Goal: Transaction & Acquisition: Purchase product/service

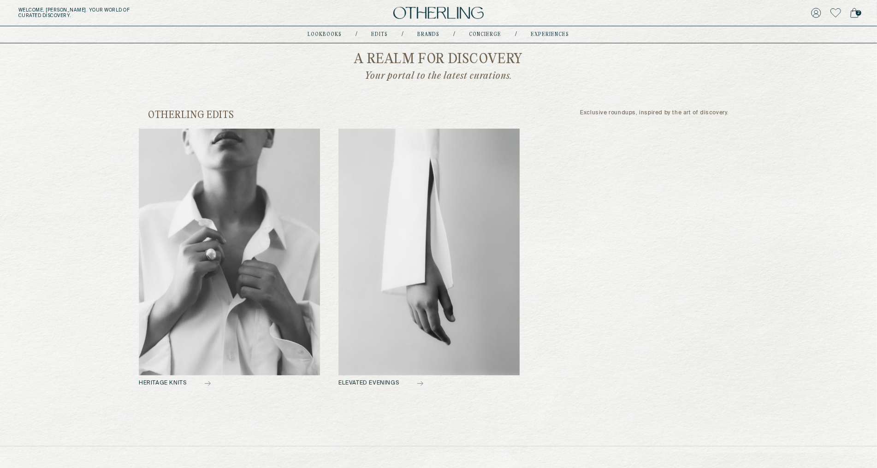
scroll to position [357, 0]
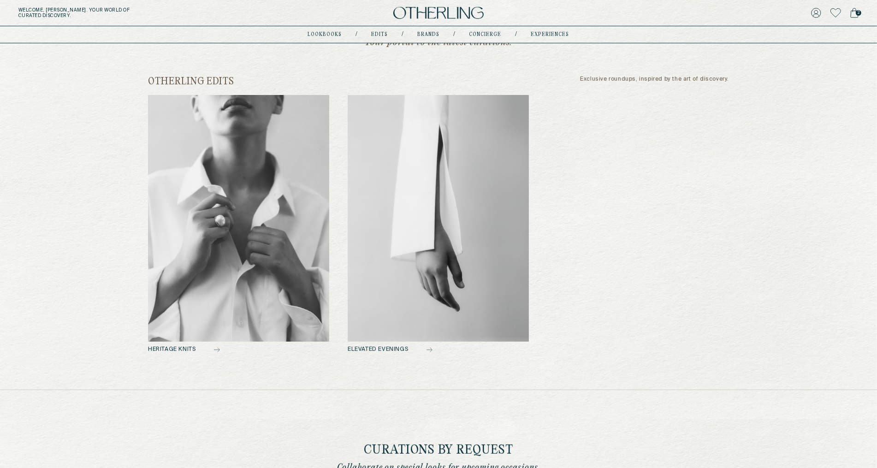
click at [267, 243] on img at bounding box center [238, 218] width 181 height 247
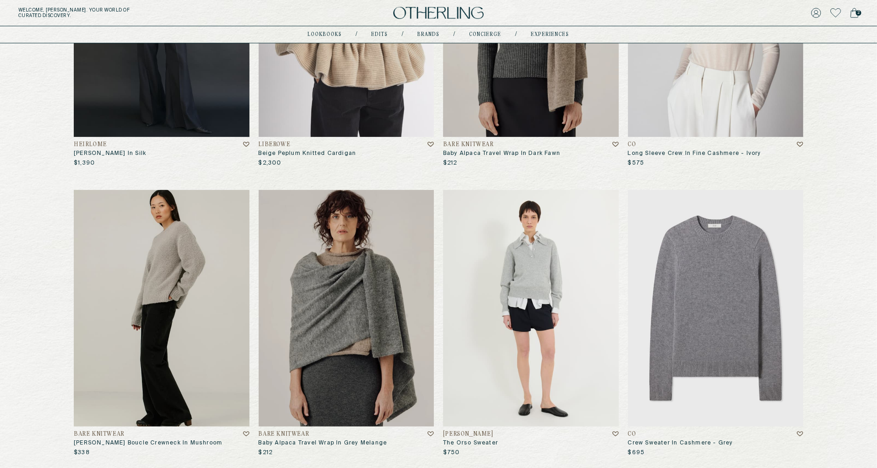
scroll to position [261, 0]
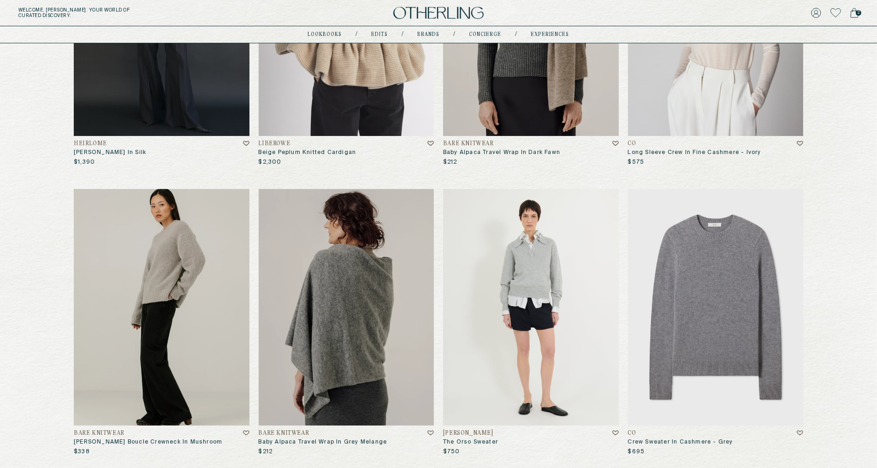
click at [347, 268] on img at bounding box center [347, 307] width 176 height 237
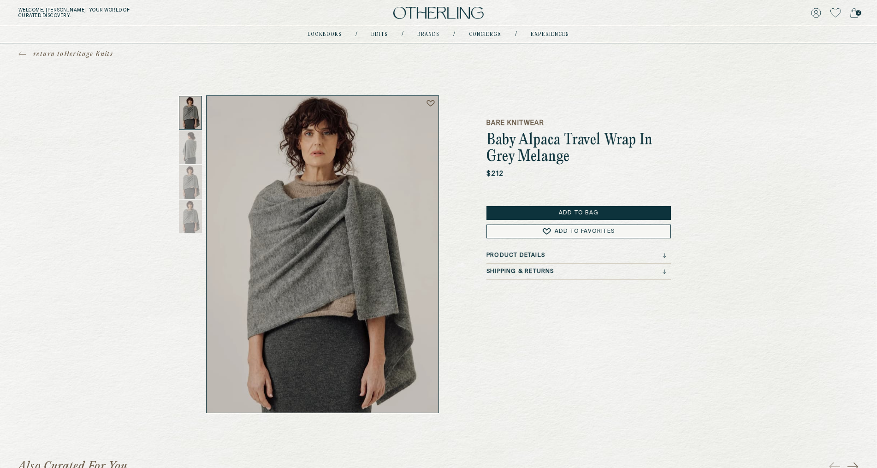
click at [523, 213] on button "Add to Bag" at bounding box center [579, 213] width 184 height 14
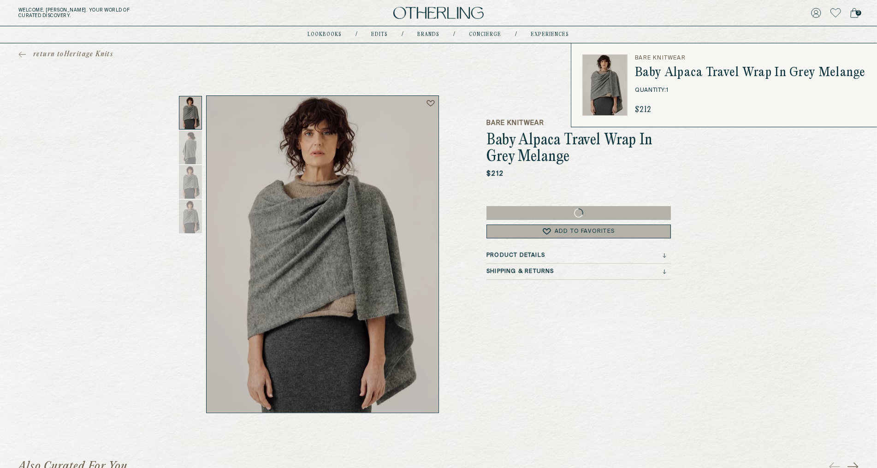
click at [53, 52] on span "return to Heritage Knits" at bounding box center [73, 54] width 80 height 9
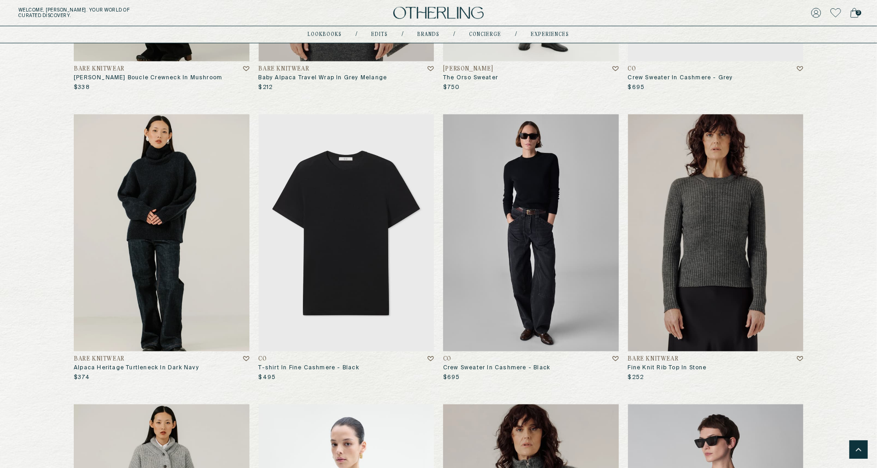
scroll to position [628, 0]
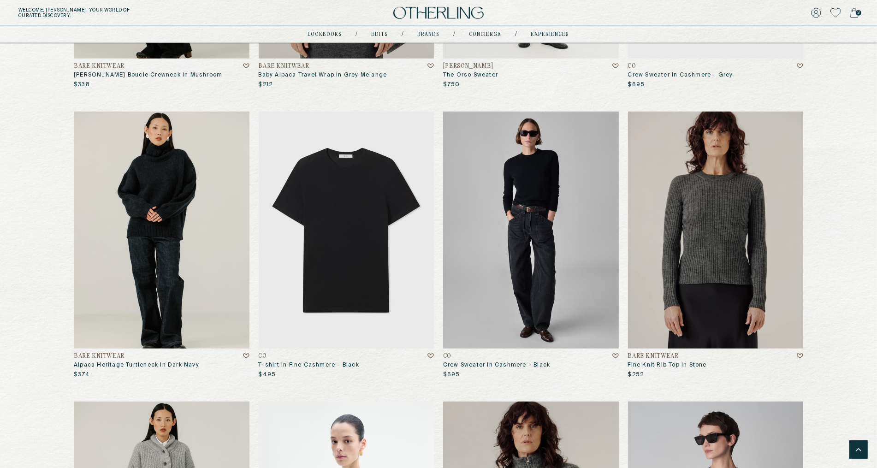
click at [494, 207] on img at bounding box center [531, 230] width 176 height 237
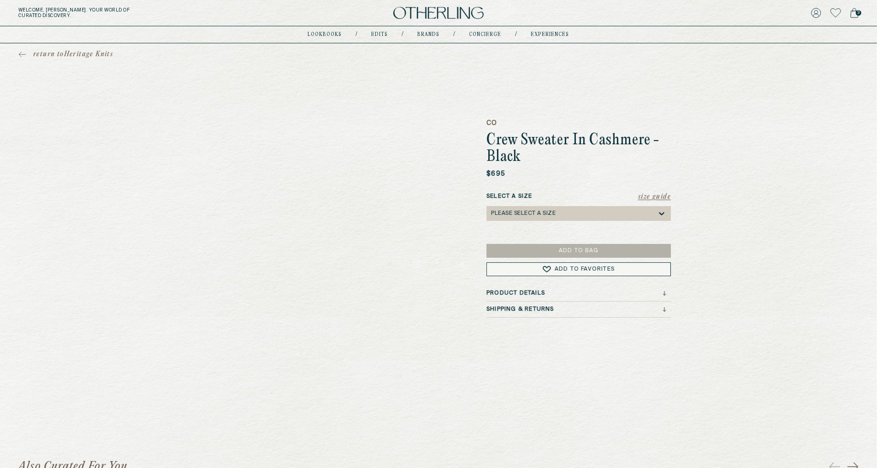
click at [531, 216] on div "Please select a Size" at bounding box center [523, 213] width 65 height 6
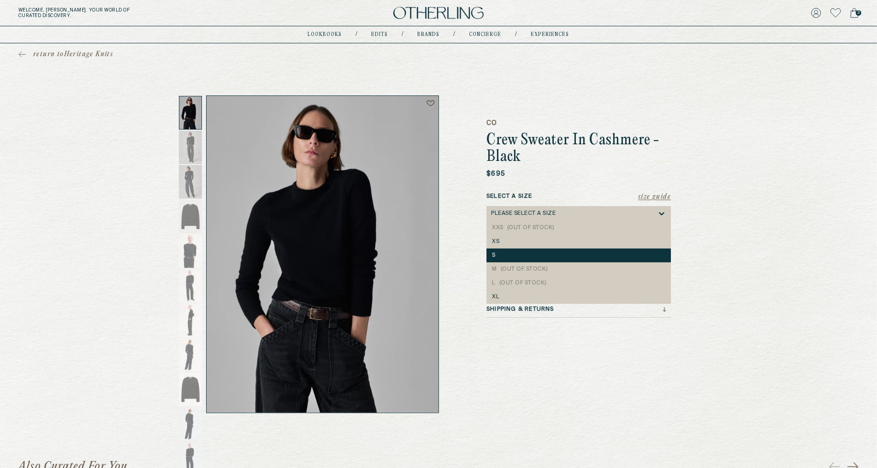
click at [532, 249] on div "S" at bounding box center [579, 256] width 184 height 14
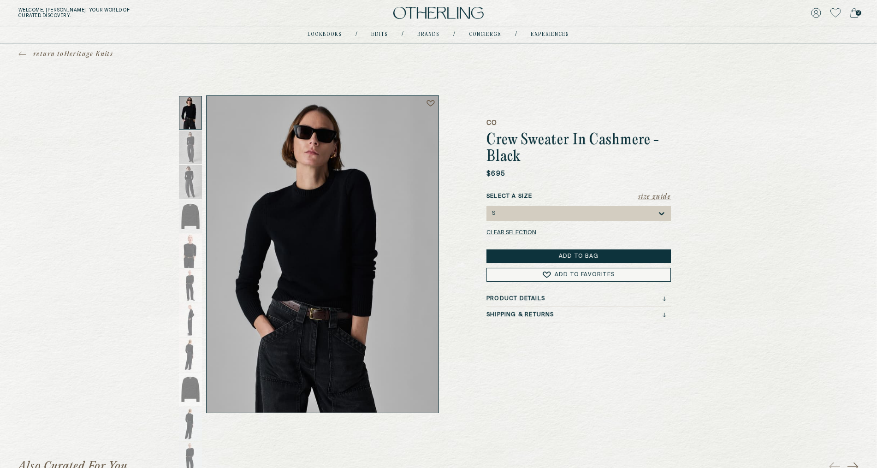
click at [530, 256] on button "Add to Bag" at bounding box center [579, 257] width 184 height 14
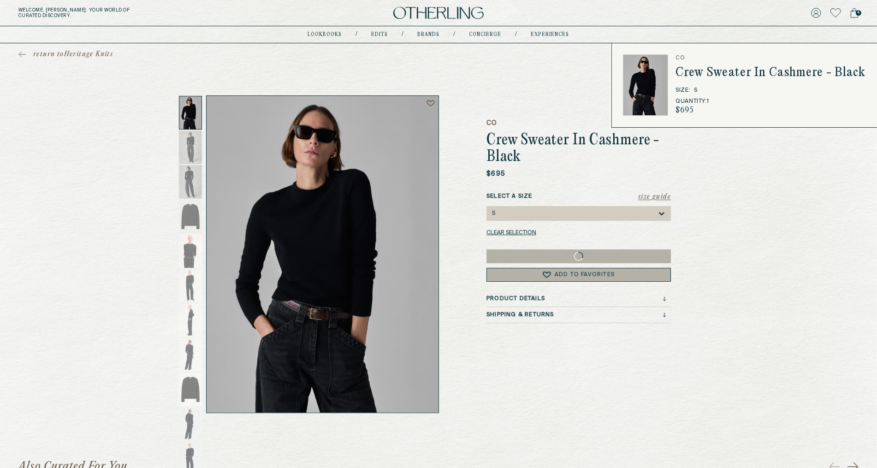
click at [855, 14] on icon at bounding box center [854, 13] width 8 height 10
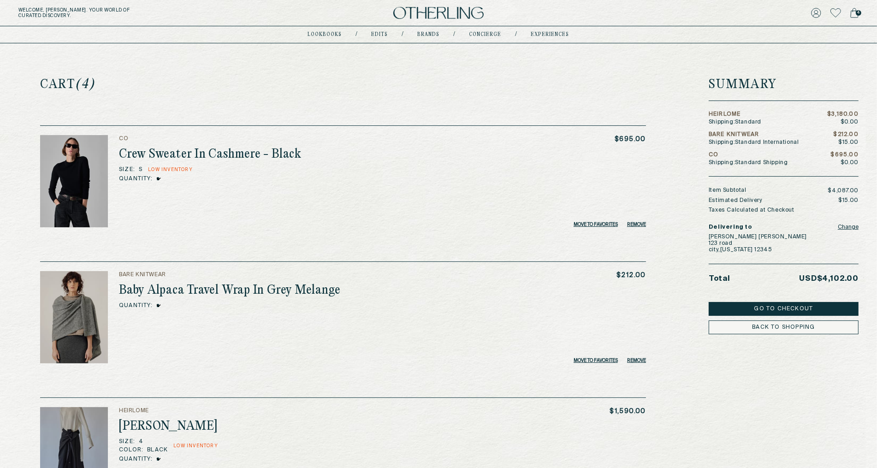
click at [802, 305] on button "Go to Checkout" at bounding box center [784, 309] width 150 height 14
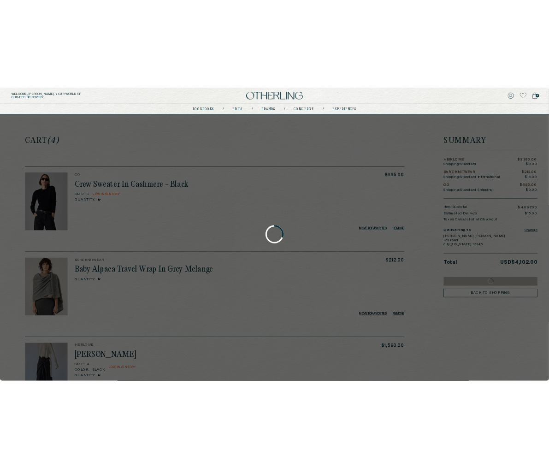
scroll to position [0, 0]
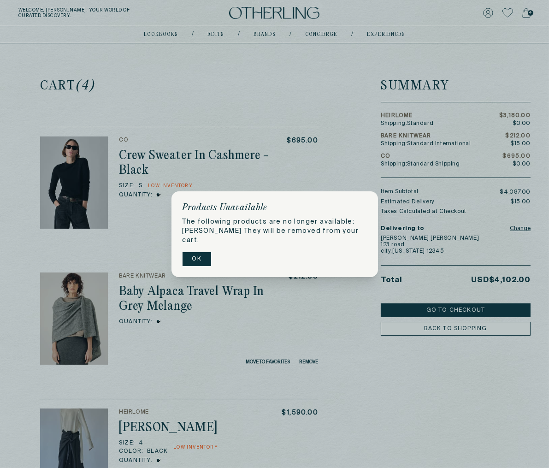
click at [198, 310] on div "Products Unavailable The following products are no longer available: [PERSON_NA…" at bounding box center [274, 234] width 549 height 468
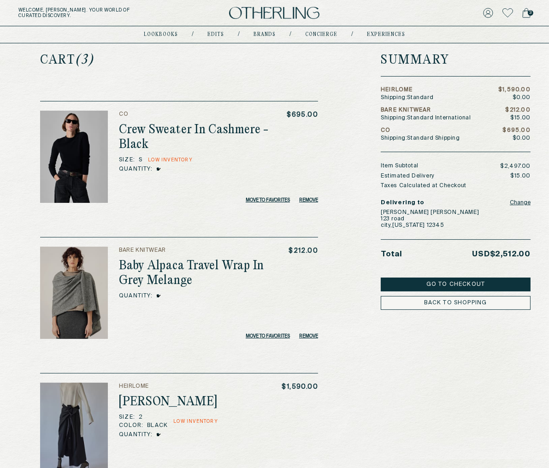
scroll to position [18, 0]
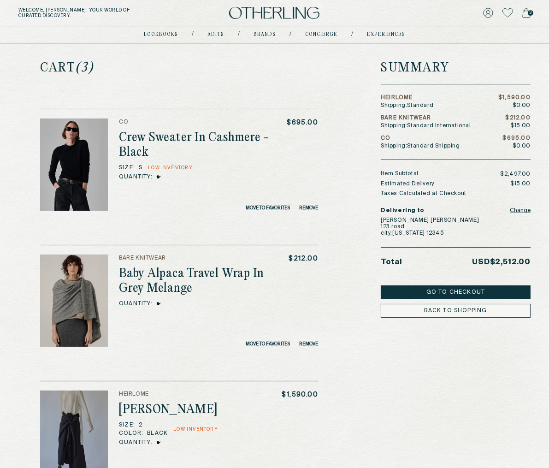
click at [436, 290] on button "Go to Checkout" at bounding box center [456, 292] width 150 height 14
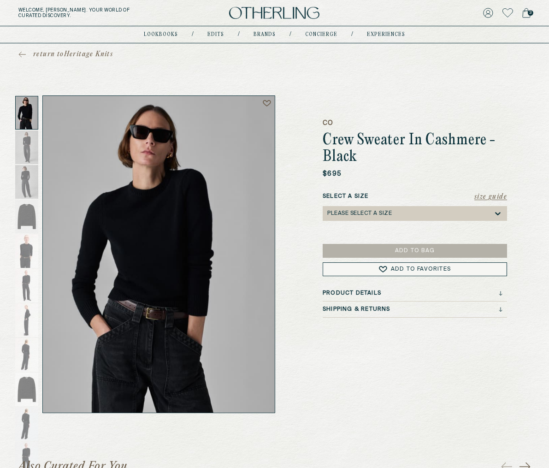
click at [529, 19] on link "3" at bounding box center [527, 12] width 8 height 13
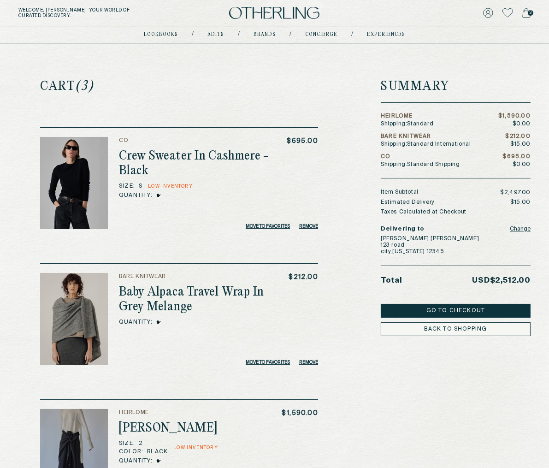
scroll to position [3, 0]
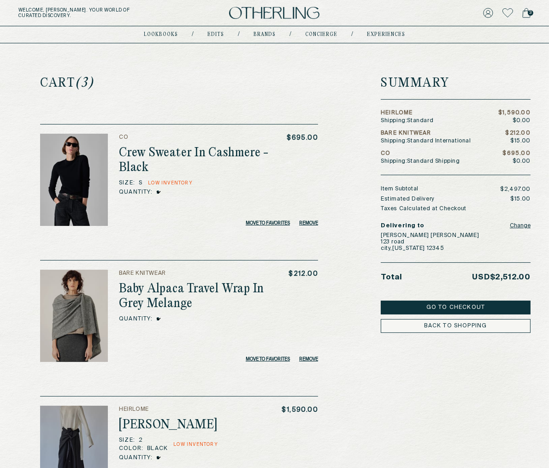
click at [517, 228] on button "Change" at bounding box center [520, 226] width 21 height 13
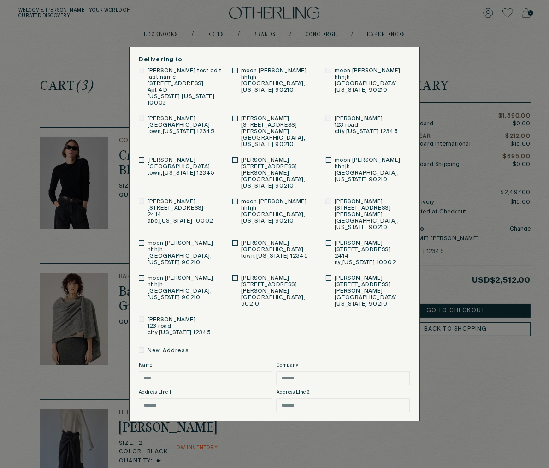
scroll to position [46, 0]
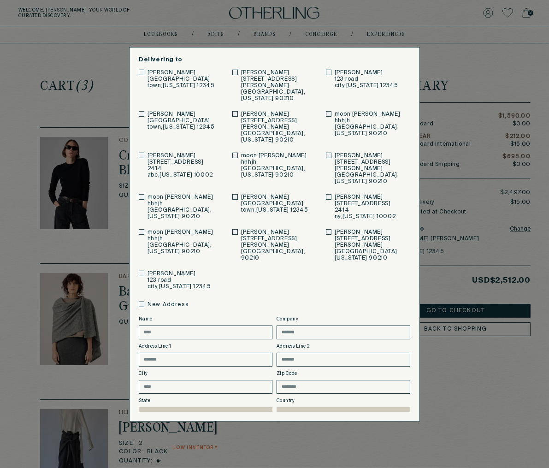
click at [339, 443] on div "Delivering to Claire Hunter test edit last name 81 irving place Apt 4D New York…" at bounding box center [274, 234] width 549 height 468
click at [348, 443] on div "Delivering to Claire Hunter test edit last name 81 irving place Apt 4D New York…" at bounding box center [274, 234] width 549 height 468
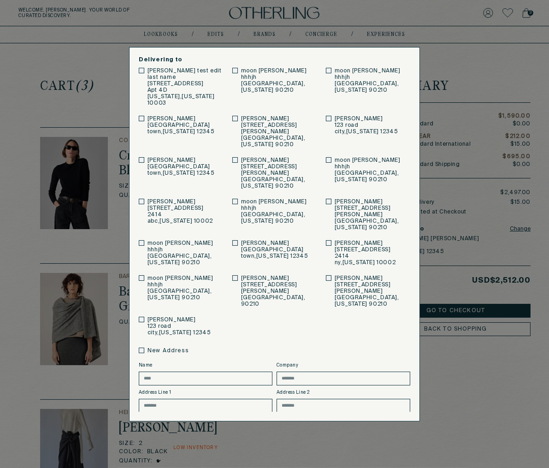
drag, startPoint x: 282, startPoint y: 55, endPoint x: 237, endPoint y: 48, distance: 45.3
click at [282, 55] on div "Delivering to Claire Hunter test edit last name 81 irving place Apt 4D New York…" at bounding box center [274, 234] width 291 height 374
click at [190, 31] on div "Delivering to Claire Hunter test edit last name 81 irving place Apt 4D New York…" at bounding box center [274, 234] width 549 height 468
click at [399, 57] on p "Delivering to" at bounding box center [275, 60] width 272 height 6
click at [408, 52] on div "Delivering to Claire Hunter test edit last name 81 irving place Apt 4D New York…" at bounding box center [274, 234] width 291 height 374
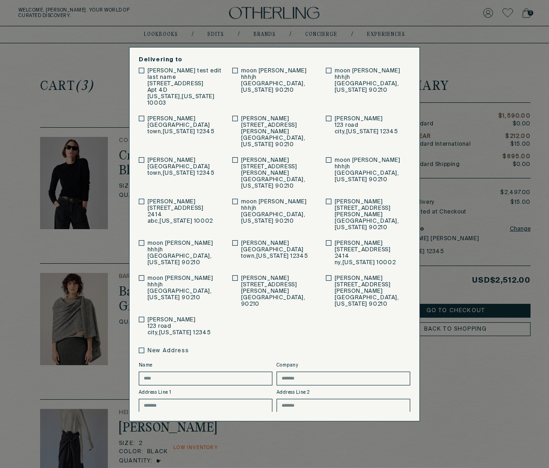
click at [470, 58] on div "Delivering to Claire Hunter test edit last name 81 irving place Apt 4D New York…" at bounding box center [274, 234] width 549 height 468
click at [492, 103] on div "Delivering to Claire Hunter test edit last name 81 irving place Apt 4D New York…" at bounding box center [274, 234] width 549 height 468
click at [465, 129] on div "Delivering to Claire Hunter test edit last name 81 irving place Apt 4D New York…" at bounding box center [274, 234] width 549 height 468
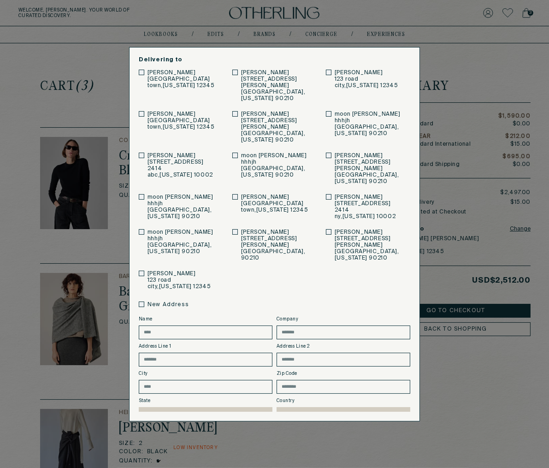
click at [205, 431] on button "Save" at bounding box center [183, 438] width 88 height 14
